Goal: Task Accomplishment & Management: Use online tool/utility

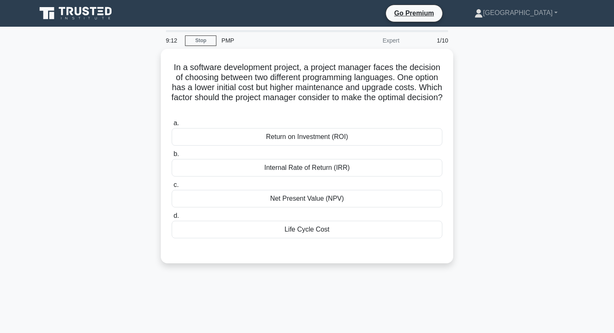
click at [94, 13] on icon at bounding box center [94, 11] width 7 height 8
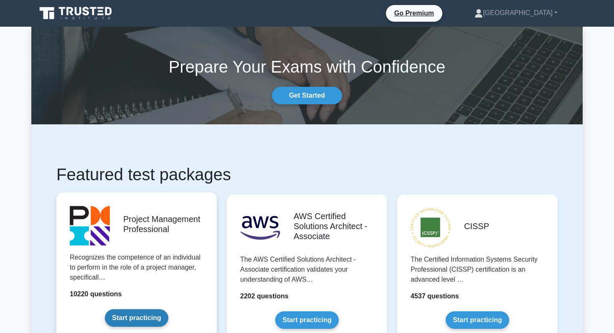
click at [149, 311] on link "Start practicing" at bounding box center [136, 318] width 63 height 18
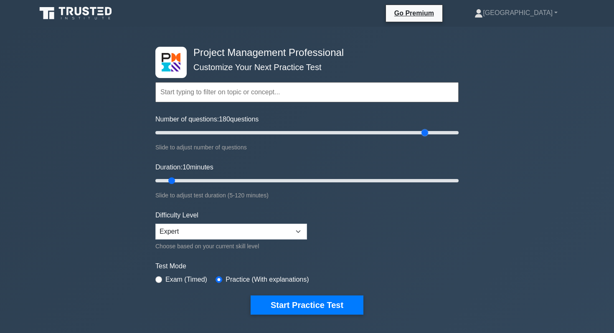
drag, startPoint x: 168, startPoint y: 134, endPoint x: 425, endPoint y: 143, distance: 257.7
type input "180"
click at [425, 138] on input "Number of questions: 180 questions" at bounding box center [306, 133] width 303 height 10
click at [298, 228] on select "Beginner Intermediate Expert" at bounding box center [231, 232] width 152 height 16
select select "intermediate"
